Goal: Transaction & Acquisition: Obtain resource

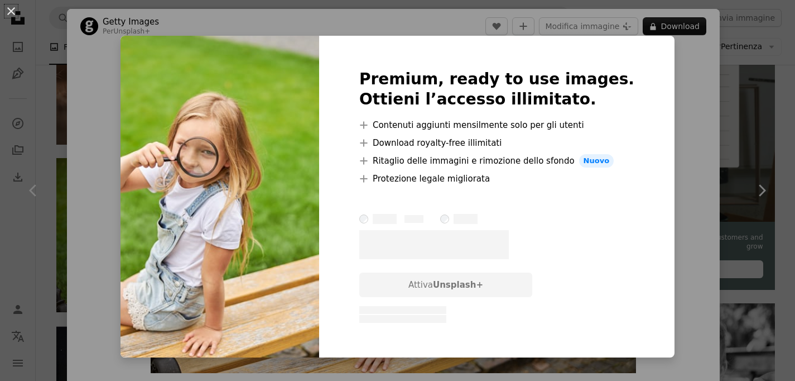
scroll to position [288, 0]
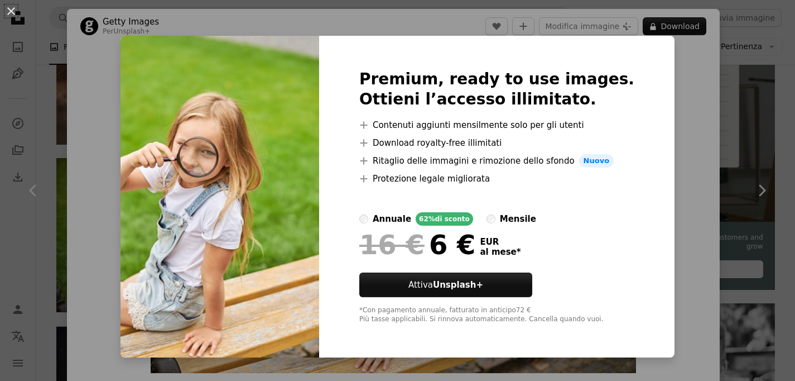
click at [676, 65] on div "An X shape Premium, ready to use images. Ottieni l’accesso illimitato. A plus s…" at bounding box center [397, 190] width 795 height 381
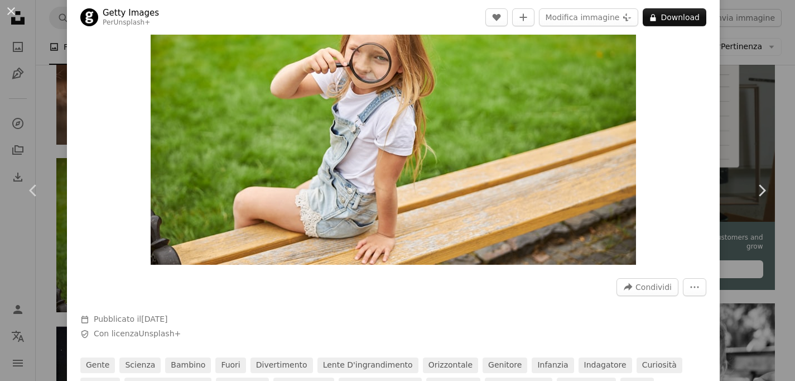
scroll to position [30, 0]
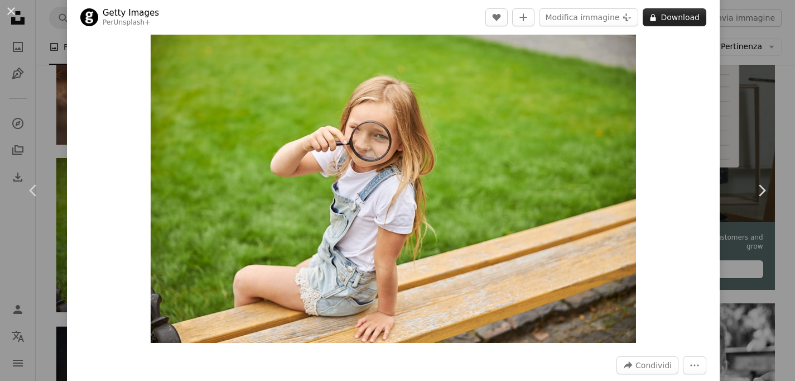
click at [676, 21] on button "A lock Download" at bounding box center [675, 17] width 64 height 18
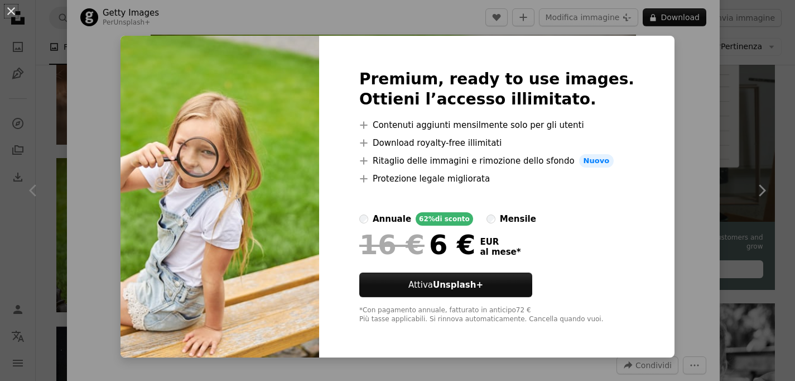
click at [724, 180] on div "An X shape Premium, ready to use images. Ottieni l’accesso illimitato. A plus s…" at bounding box center [397, 190] width 795 height 381
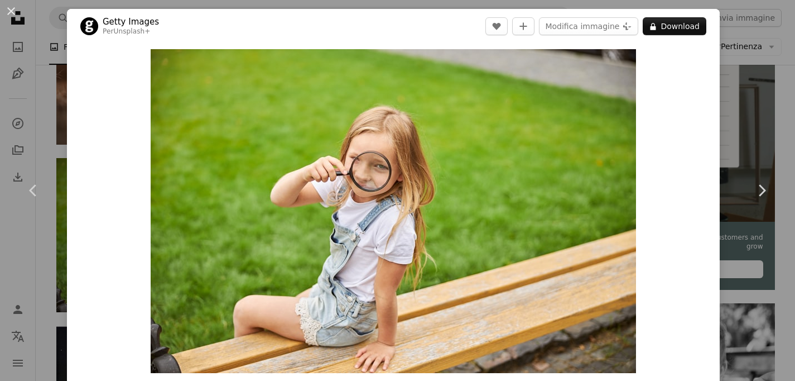
click at [35, 107] on div "An X shape Chevron left Chevron right Getty Images Per Unsplash+ A heart A plus…" at bounding box center [397, 190] width 795 height 381
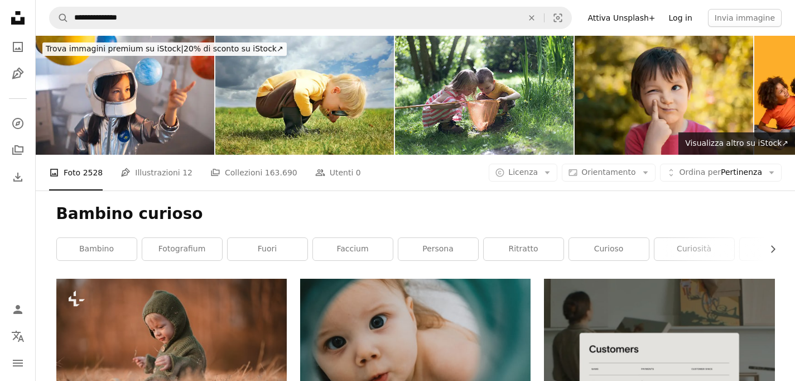
click at [687, 15] on link "Log in" at bounding box center [680, 18] width 37 height 18
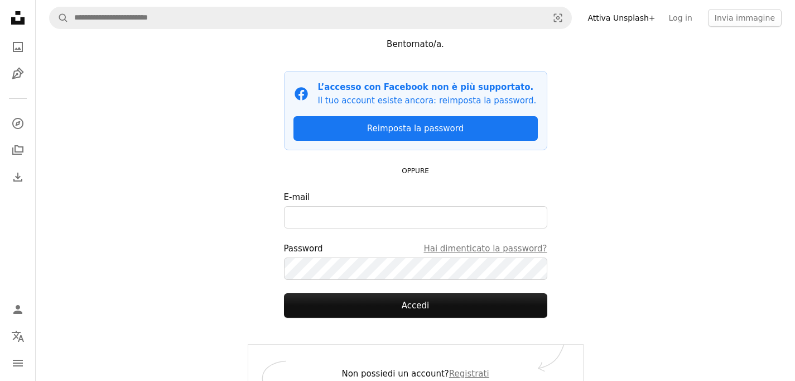
scroll to position [71, 0]
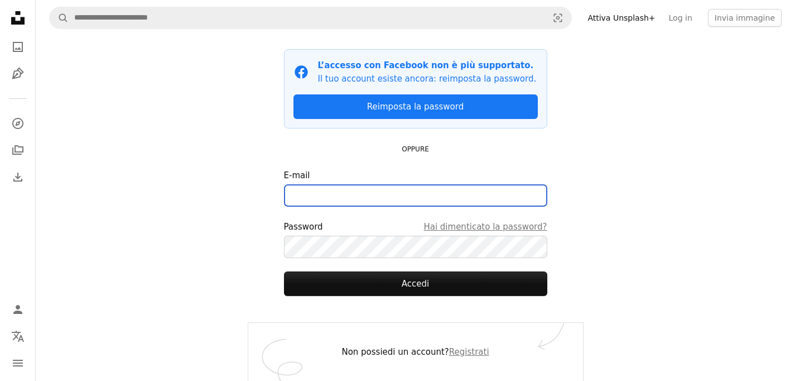
click at [314, 203] on input "E-mail" at bounding box center [415, 195] width 263 height 22
type input "**********"
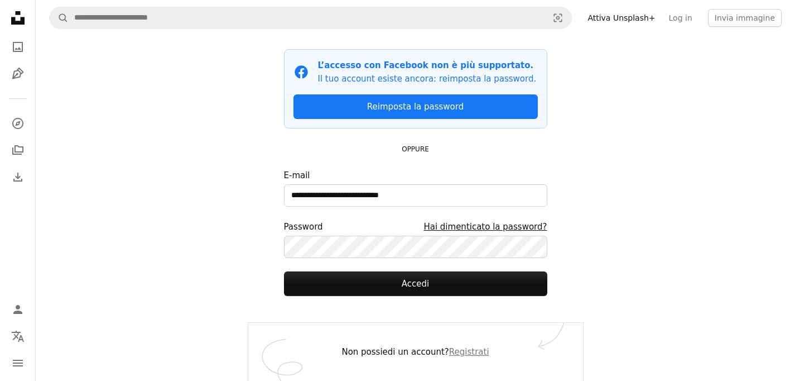
click at [506, 228] on link "Hai dimenticato la password?" at bounding box center [484, 226] width 123 height 13
